Goal: Find specific page/section: Find specific page/section

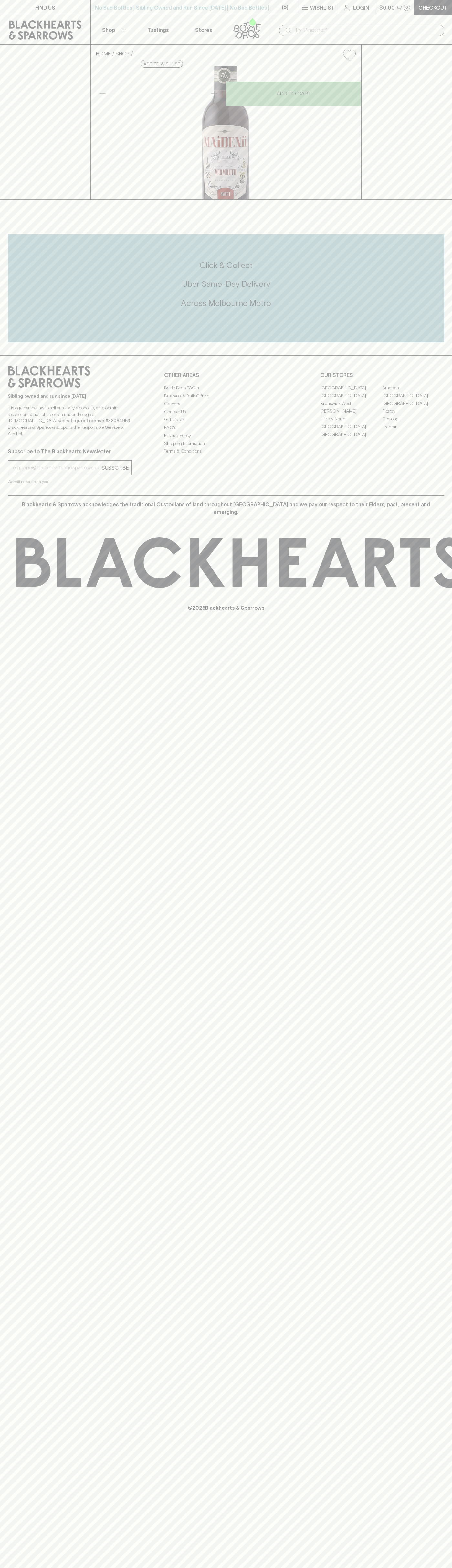
click at [120, 3] on div "| No Bad Bottles | Sibling Owned and Run Since [DATE] | No Bad Bottles | Siblin…" at bounding box center [180, 7] width 181 height 15
click at [420, 1567] on html "FIND US | No Bad Bottles | Sibling Owned and Run Since [DATE] | No Bad Bottles …" at bounding box center [226, 784] width 452 height 1568
click at [168, 1567] on html "FIND US | No Bad Bottles | Sibling Owned and Run Since [DATE] | No Bad Bottles …" at bounding box center [226, 784] width 452 height 1568
click at [13, 910] on div "FIND US | No Bad Bottles | Sibling Owned and Run Since [DATE] | No Bad Bottles …" at bounding box center [226, 784] width 452 height 1568
click at [351, 415] on link "[PERSON_NAME]" at bounding box center [351, 411] width 62 height 8
